Goal: Find specific page/section: Find specific page/section

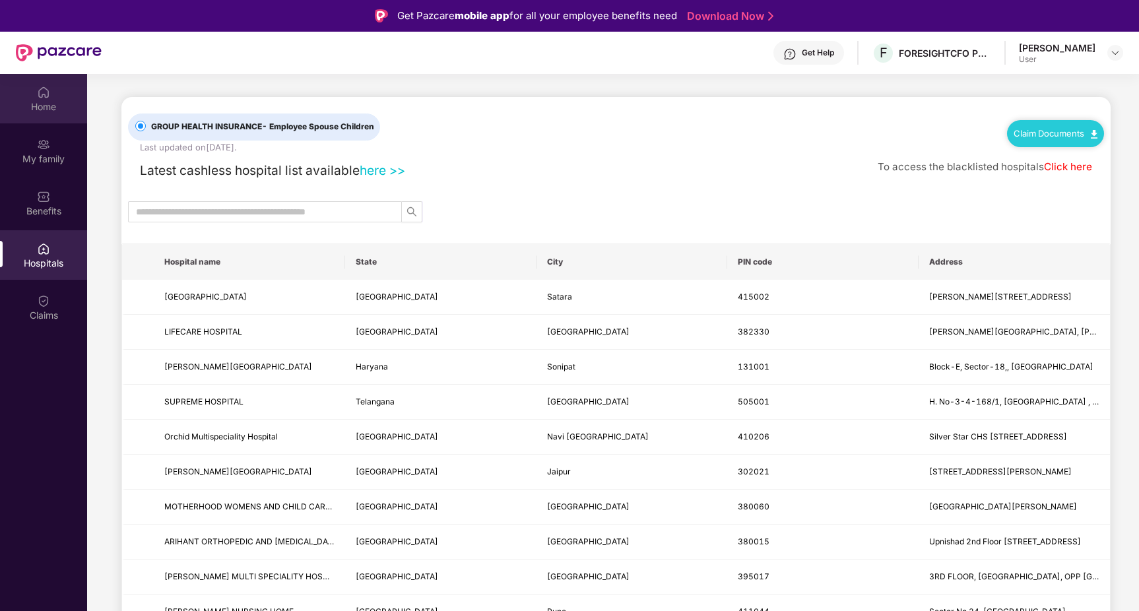
click at [40, 98] on img at bounding box center [43, 92] width 13 height 13
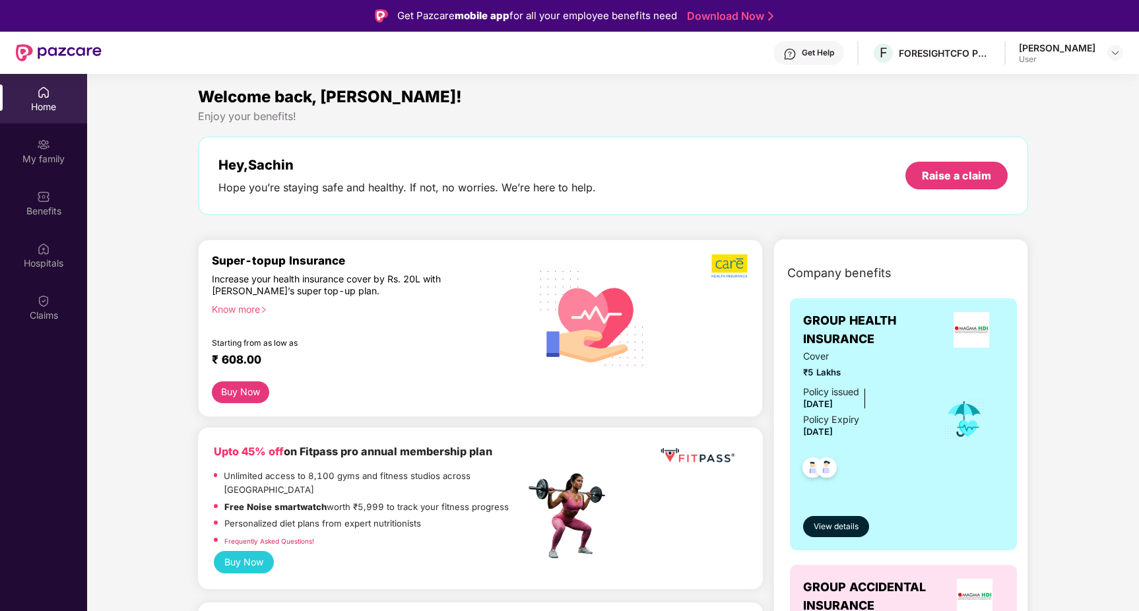
click at [1068, 59] on div "User" at bounding box center [1057, 59] width 77 height 11
click at [44, 155] on div "My family" at bounding box center [43, 158] width 87 height 13
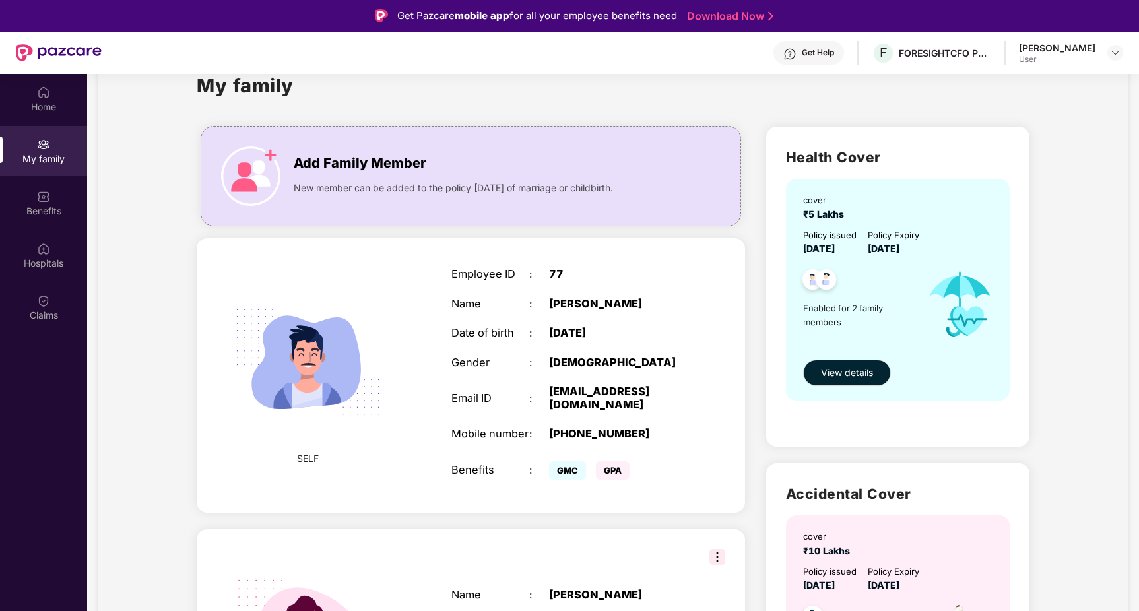
scroll to position [42, 0]
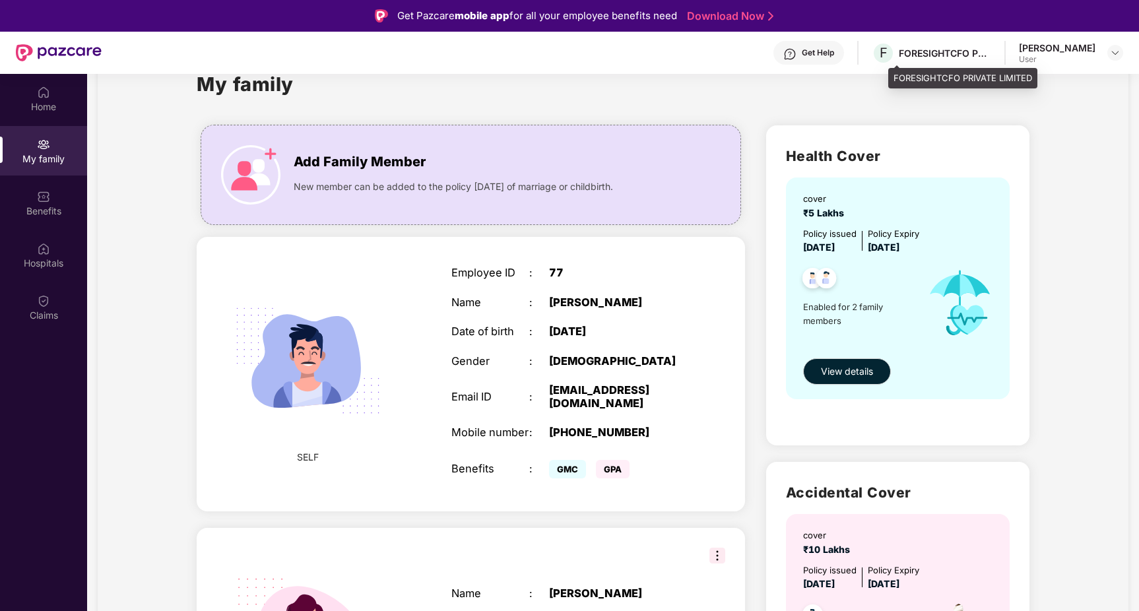
click at [952, 59] on div "F FORESIGHTCFO PRIVATE LIMITED" at bounding box center [931, 53] width 119 height 23
click at [1045, 55] on div "User" at bounding box center [1057, 59] width 77 height 11
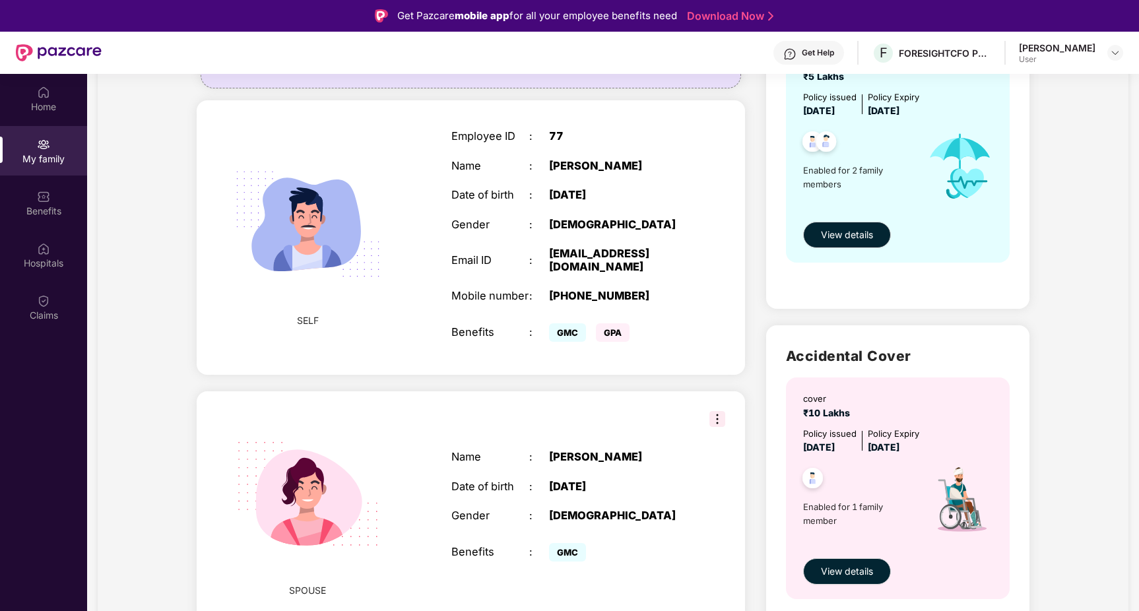
scroll to position [172, 0]
